Goal: Task Accomplishment & Management: Manage account settings

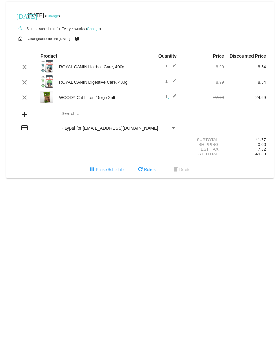
click at [71, 113] on mat-card "[DATE] [DATE] ( Change ) autorenew 3 items scheduled for Every 4 weeks ( Change…" at bounding box center [139, 90] width 267 height 177
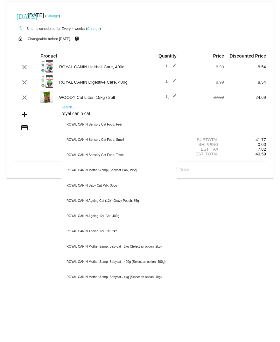
drag, startPoint x: 92, startPoint y: 114, endPoint x: 61, endPoint y: 119, distance: 31.5
click at [61, 119] on div "royal canin cat Search... ROYAL CANIN Sensory Cat Food, Feel ROYAL CANIN Sensor…" at bounding box center [119, 115] width 126 height 18
type input "royal canin cat"
click at [66, 109] on div "royal canin cat Search..." at bounding box center [118, 112] width 115 height 12
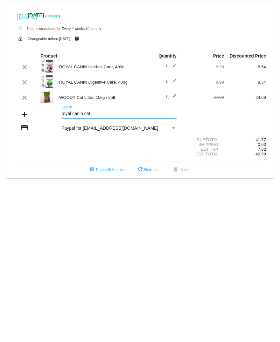
drag, startPoint x: 94, startPoint y: 114, endPoint x: 23, endPoint y: 114, distance: 71.2
click at [23, 114] on div "add royal canin cat Search..." at bounding box center [140, 115] width 252 height 18
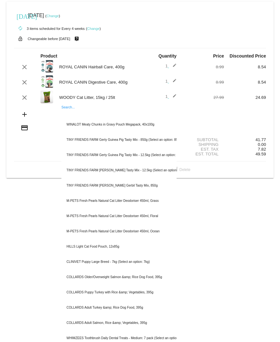
click at [25, 115] on mat-icon "add" at bounding box center [25, 115] width 8 height 8
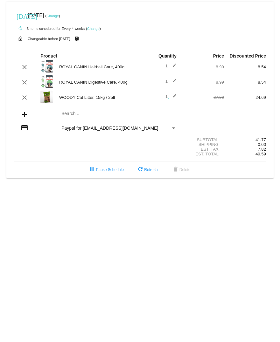
click at [24, 115] on mat-icon "add" at bounding box center [25, 115] width 8 height 8
click at [73, 114] on mat-card "[DATE] [DATE] ( Change ) autorenew 3 items scheduled for Every 4 weeks ( Change…" at bounding box center [139, 90] width 267 height 177
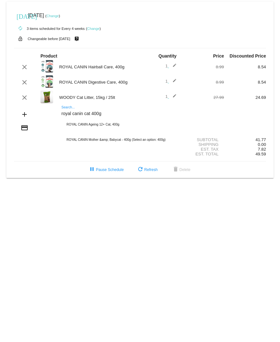
drag, startPoint x: 109, startPoint y: 115, endPoint x: 59, endPoint y: 116, distance: 50.3
click at [59, 116] on div "royal canin cat 400g Search... ROYAL CANIN Ageing 12+ Cat, 400g ROYAL CANIN Mot…" at bounding box center [119, 115] width 126 height 18
type input "royal canin cat 400g"
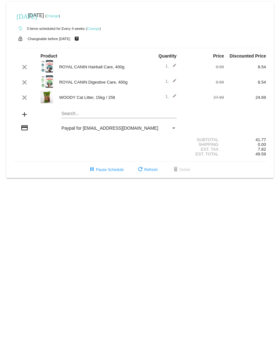
click at [70, 112] on mat-card "[DATE] [DATE] ( Change ) autorenew 3 items scheduled for Every 4 weeks ( Change…" at bounding box center [139, 90] width 267 height 177
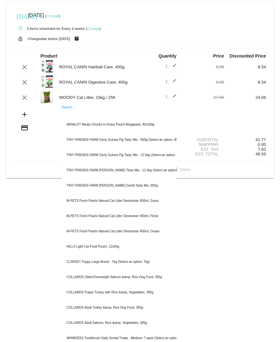
paste input "ROYAL CANIN Protein Exigent, 400g"
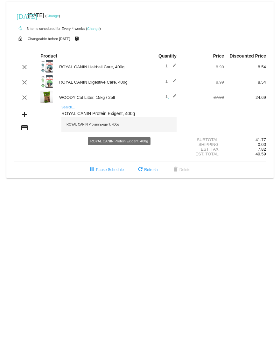
type input "ROYAL CANIN Protein Exigent, 400g"
click at [88, 125] on div "ROYAL CANIN Protein Exigent, 400g" at bounding box center [118, 124] width 115 height 15
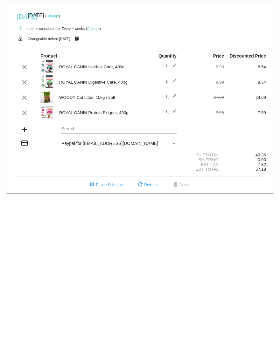
click at [70, 128] on mat-card "[DATE] [DATE] ( Change ) autorenew 4 items scheduled for Every 4 weeks ( Change…" at bounding box center [139, 98] width 267 height 192
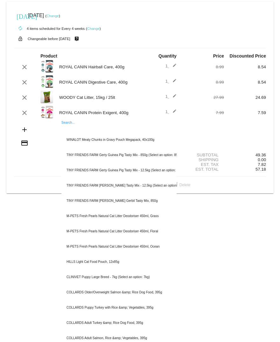
paste input "ROYAL CANIN Sensible 33, 400g"
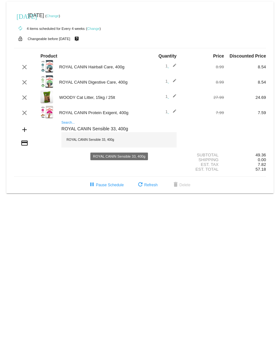
type input "ROYAL CANIN Sensible 33, 400g"
click at [88, 142] on div "ROYAL CANIN Sensible 33, 400g" at bounding box center [118, 139] width 115 height 15
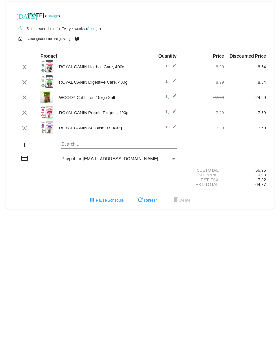
click at [79, 142] on mat-card "[DATE] [DATE] ( Change ) autorenew 5 items scheduled for Every 4 weeks ( Change…" at bounding box center [139, 105] width 267 height 207
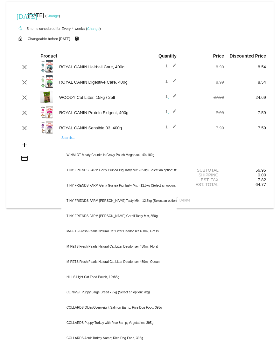
paste input "ROYAL CANIN Urinary Care, 400g"
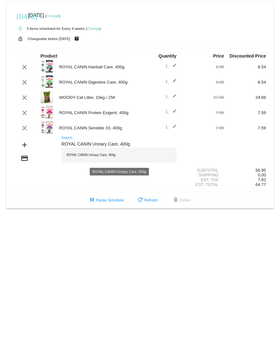
type input "ROYAL CANIN Urinary Care, 400g"
click at [97, 155] on div "ROYAL CANIN Urinary Care, 400g" at bounding box center [118, 155] width 115 height 15
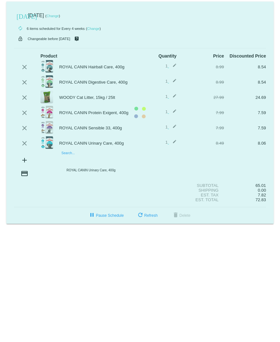
click at [69, 159] on mat-card "[DATE] [DATE] ( Change ) autorenew 6 items scheduled for Every 4 weeks ( Change…" at bounding box center [139, 113] width 267 height 222
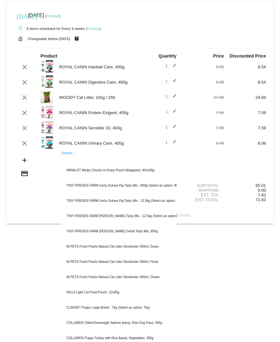
paste input "ROYAL CANIN Appetite Control Care, 400g"
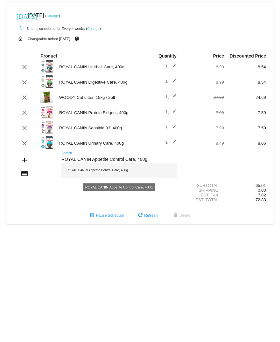
type input "ROYAL CANIN Appetite Control Care, 400g"
click at [93, 171] on div "ROYAL CANIN Appetite Control Care, 400g" at bounding box center [118, 170] width 115 height 15
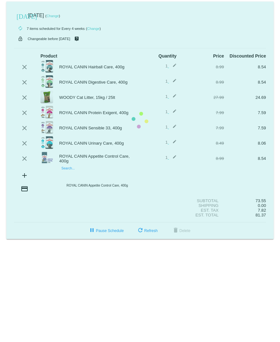
click at [71, 174] on mat-card "[DATE] [DATE] ( Change ) autorenew 7 items scheduled for Every 4 weeks ( Change…" at bounding box center [139, 121] width 267 height 238
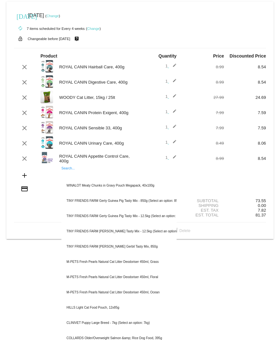
paste input "[PERSON_NAME] As Good As It Looks Ocean Feasts in Jelly, Jumbo 40x85g"
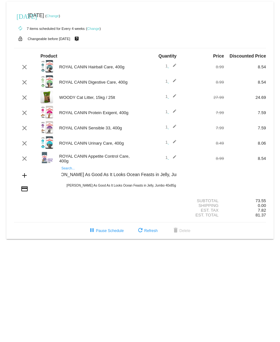
type input "[PERSON_NAME] As Good As It Looks Ocean Feasts in Jelly, Jumbo 40x85g"
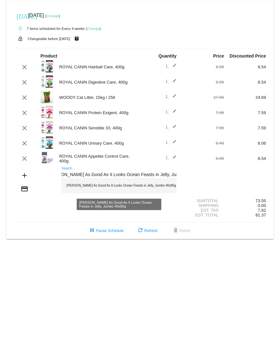
click at [132, 188] on div "[PERSON_NAME] As Good As It Looks Ocean Feasts in Jelly, Jumbo 40x85g" at bounding box center [118, 185] width 115 height 15
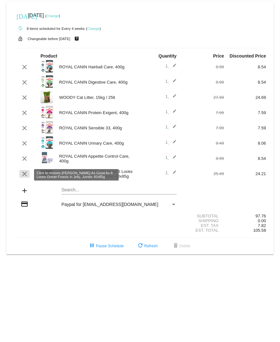
click at [23, 175] on mat-icon "clear" at bounding box center [25, 174] width 8 height 8
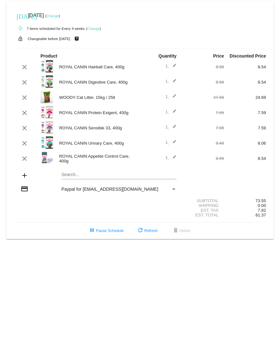
click at [80, 173] on mat-card "[DATE] [DATE] ( Change ) autorenew 7 items scheduled for Every 4 weeks ( Change…" at bounding box center [139, 121] width 267 height 238
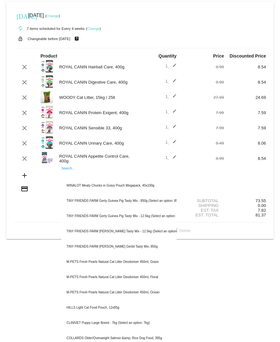
paste input "ROYAL CANIN Hair & [MEDICAL_DATA], 400g"
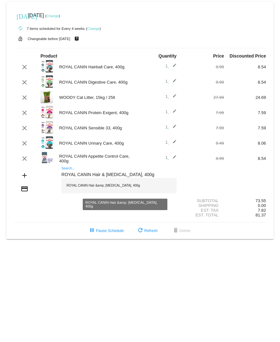
type input "ROYAL CANIN Hair & [MEDICAL_DATA], 400g"
click at [108, 186] on div "ROYAL CANIN Hair &amp; [MEDICAL_DATA], 400g" at bounding box center [118, 185] width 115 height 15
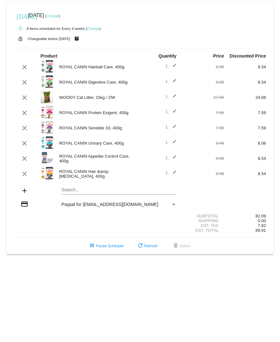
click at [59, 15] on link "Change" at bounding box center [52, 16] width 12 height 4
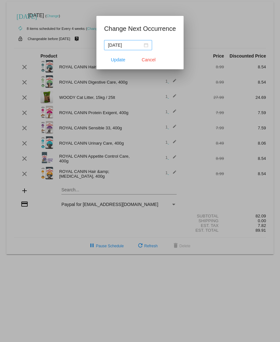
click at [142, 45] on div "[DATE]" at bounding box center [128, 45] width 40 height 7
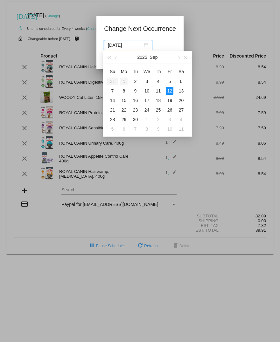
click at [126, 80] on div "1" at bounding box center [124, 82] width 8 height 8
type input "[DATE]"
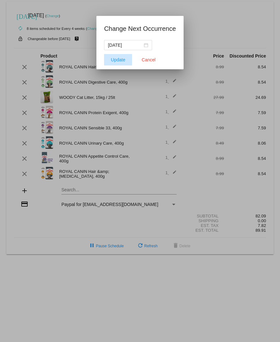
click at [121, 59] on span "Update" at bounding box center [118, 59] width 14 height 5
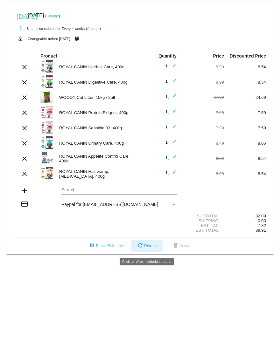
click at [147, 246] on span "refresh Refresh" at bounding box center [146, 246] width 21 height 4
click at [145, 247] on span "refresh Refresh" at bounding box center [146, 246] width 21 height 4
